Goal: Transaction & Acquisition: Subscribe to service/newsletter

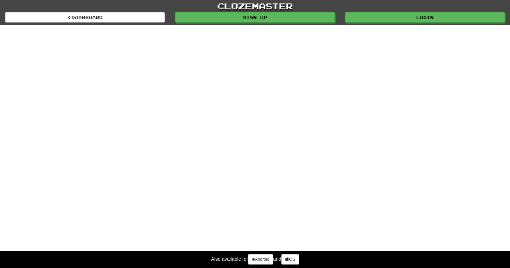
select select "*******"
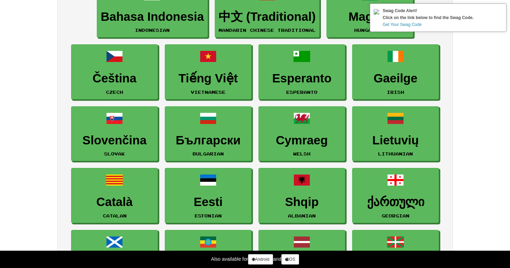
scroll to position [700, 0]
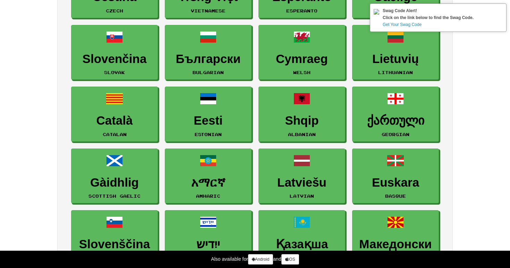
click at [416, 22] on link "Get Your Swag Code" at bounding box center [427, 24] width 91 height 7
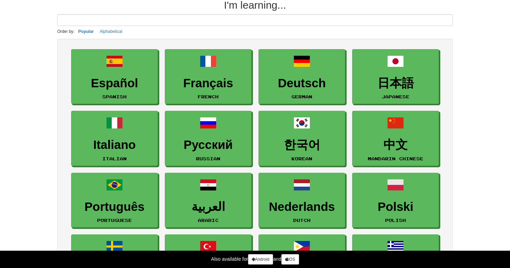
scroll to position [57, 0]
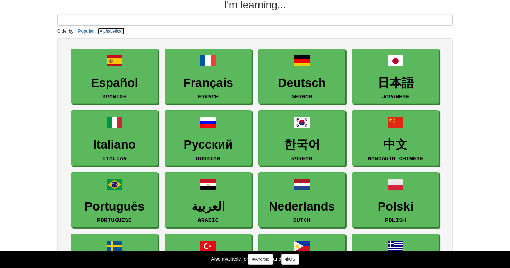
click at [110, 31] on button "Alphabetical" at bounding box center [110, 31] width 27 height 8
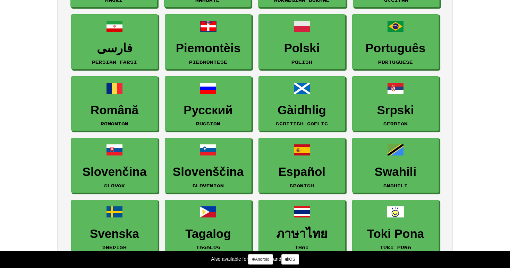
scroll to position [895, 0]
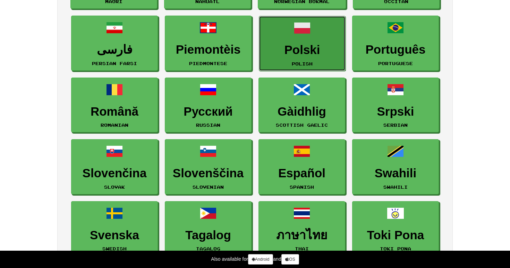
click at [302, 44] on h3 "Polski" at bounding box center [301, 50] width 79 height 14
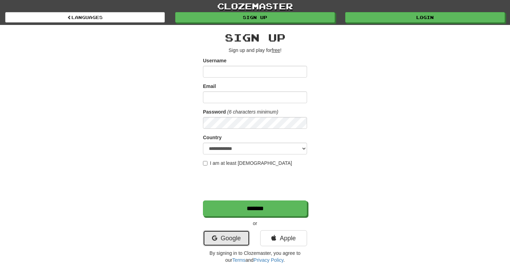
click at [225, 240] on link "Google" at bounding box center [226, 239] width 47 height 16
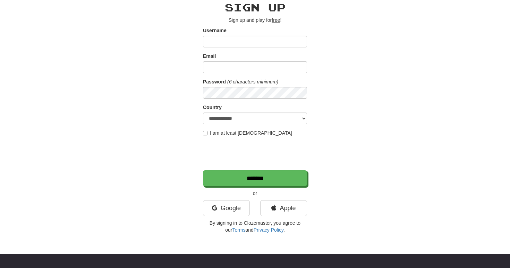
scroll to position [44, 0]
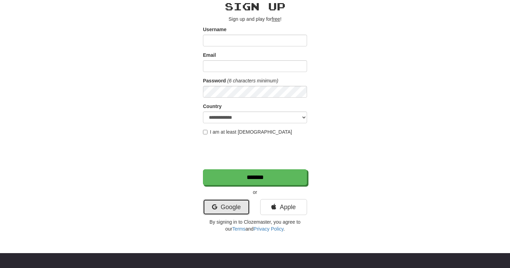
click at [241, 206] on link "Google" at bounding box center [226, 207] width 47 height 16
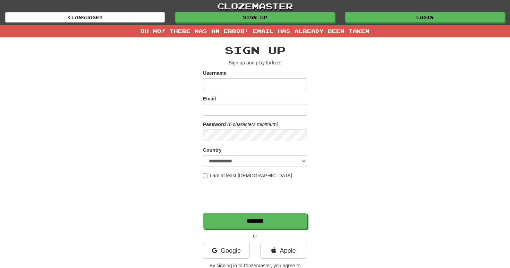
click at [371, 24] on div "clozemaster Languages Sign up Login Languages" at bounding box center [254, 12] width 499 height 25
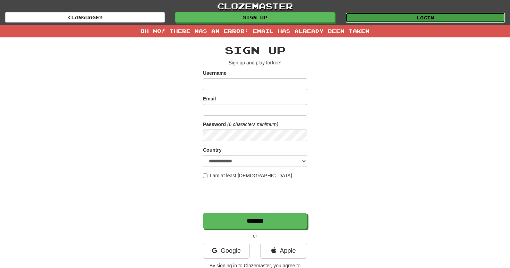
click at [375, 17] on link "Login" at bounding box center [424, 17] width 159 height 10
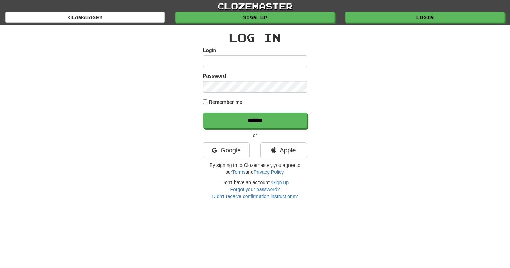
click at [272, 64] on input "Login" at bounding box center [255, 61] width 104 height 12
click at [228, 154] on link "Google" at bounding box center [226, 150] width 47 height 16
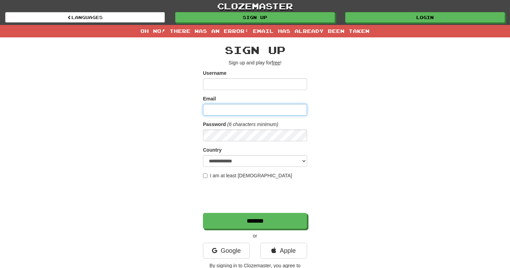
click at [280, 107] on input "Email" at bounding box center [255, 110] width 104 height 12
